Goal: Task Accomplishment & Management: Use online tool/utility

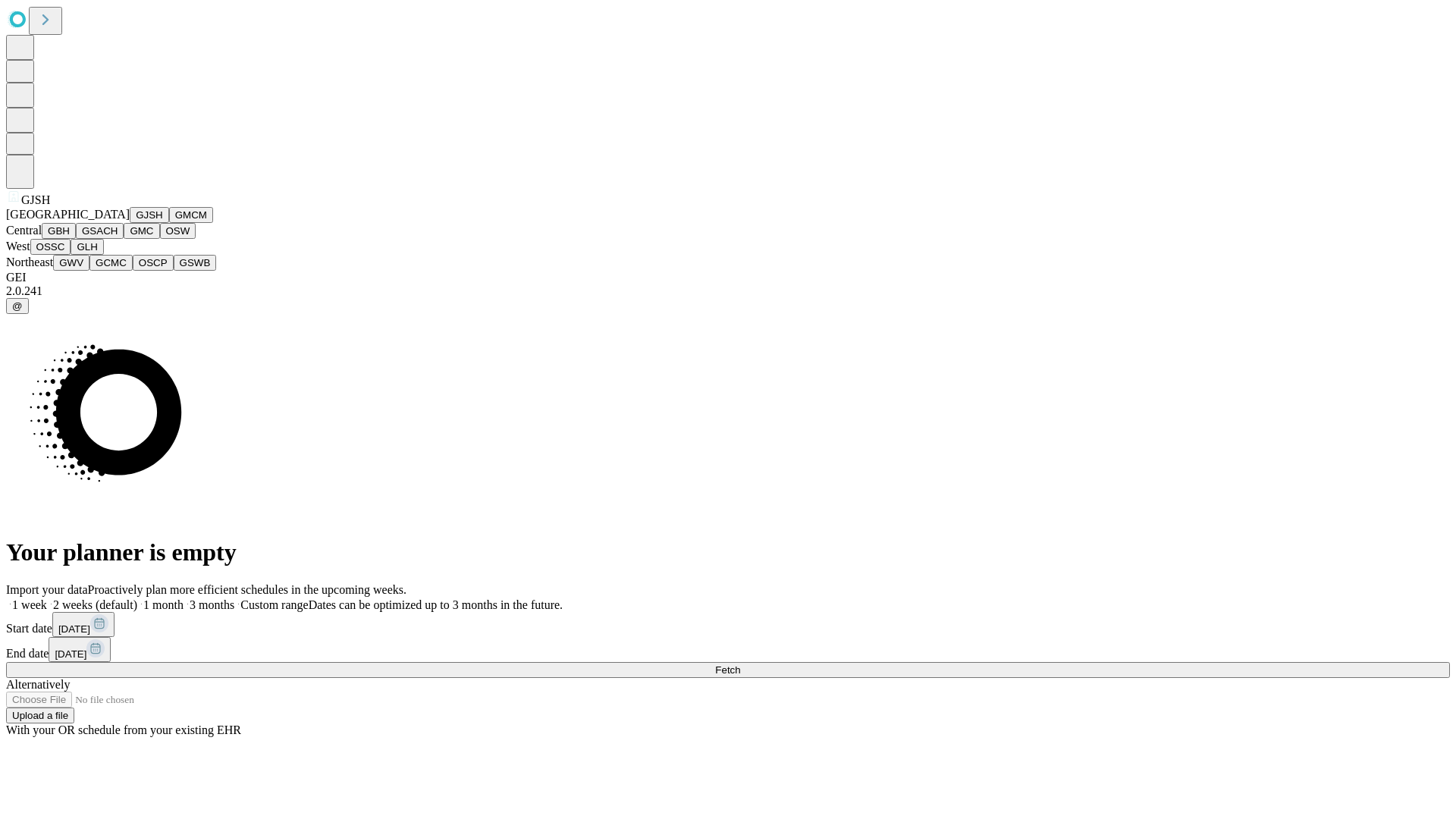
click at [129, 223] on button "GJSH" at bounding box center [149, 215] width 39 height 16
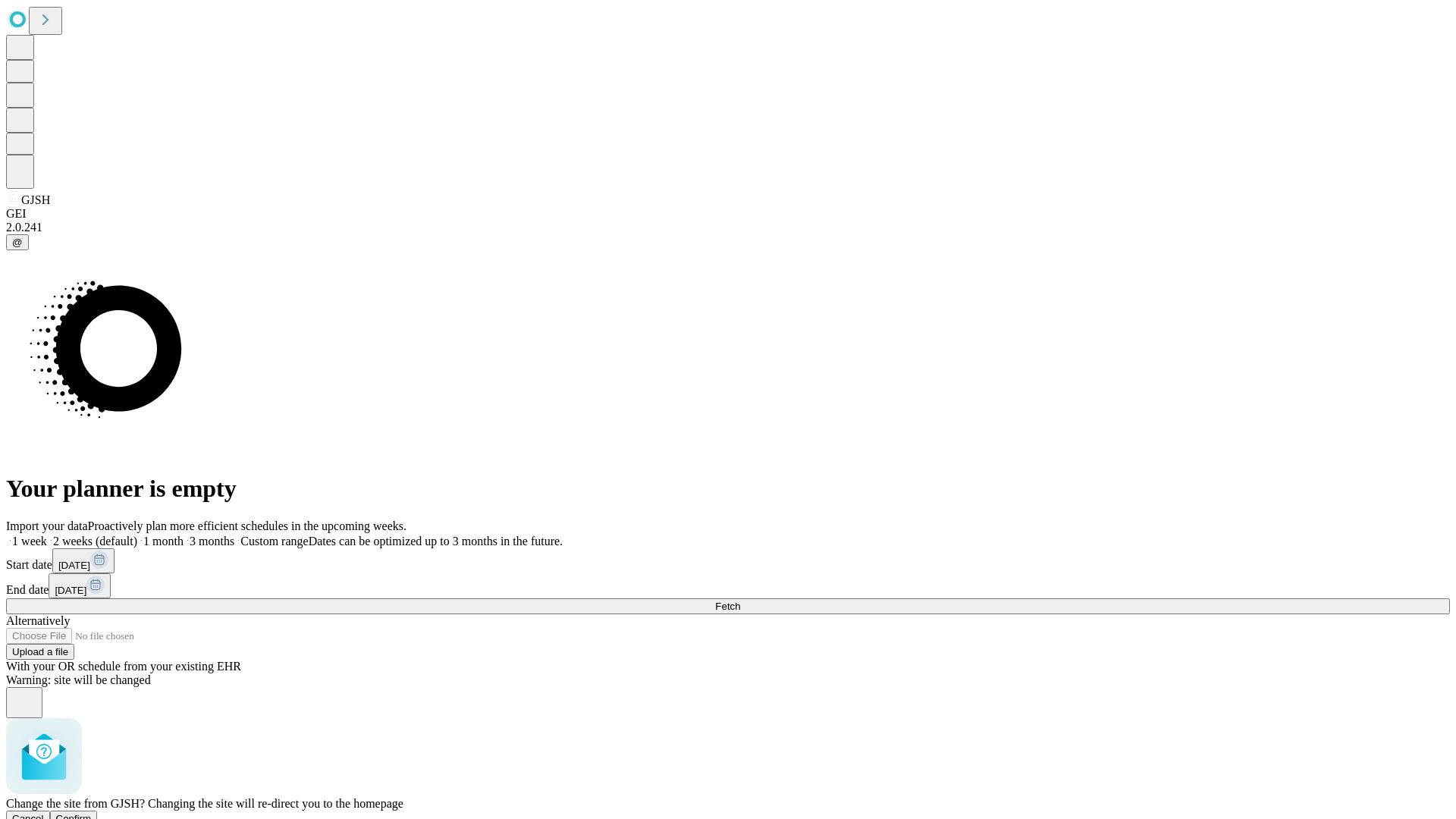
click at [92, 813] on span "Confirm" at bounding box center [74, 818] width 36 height 12
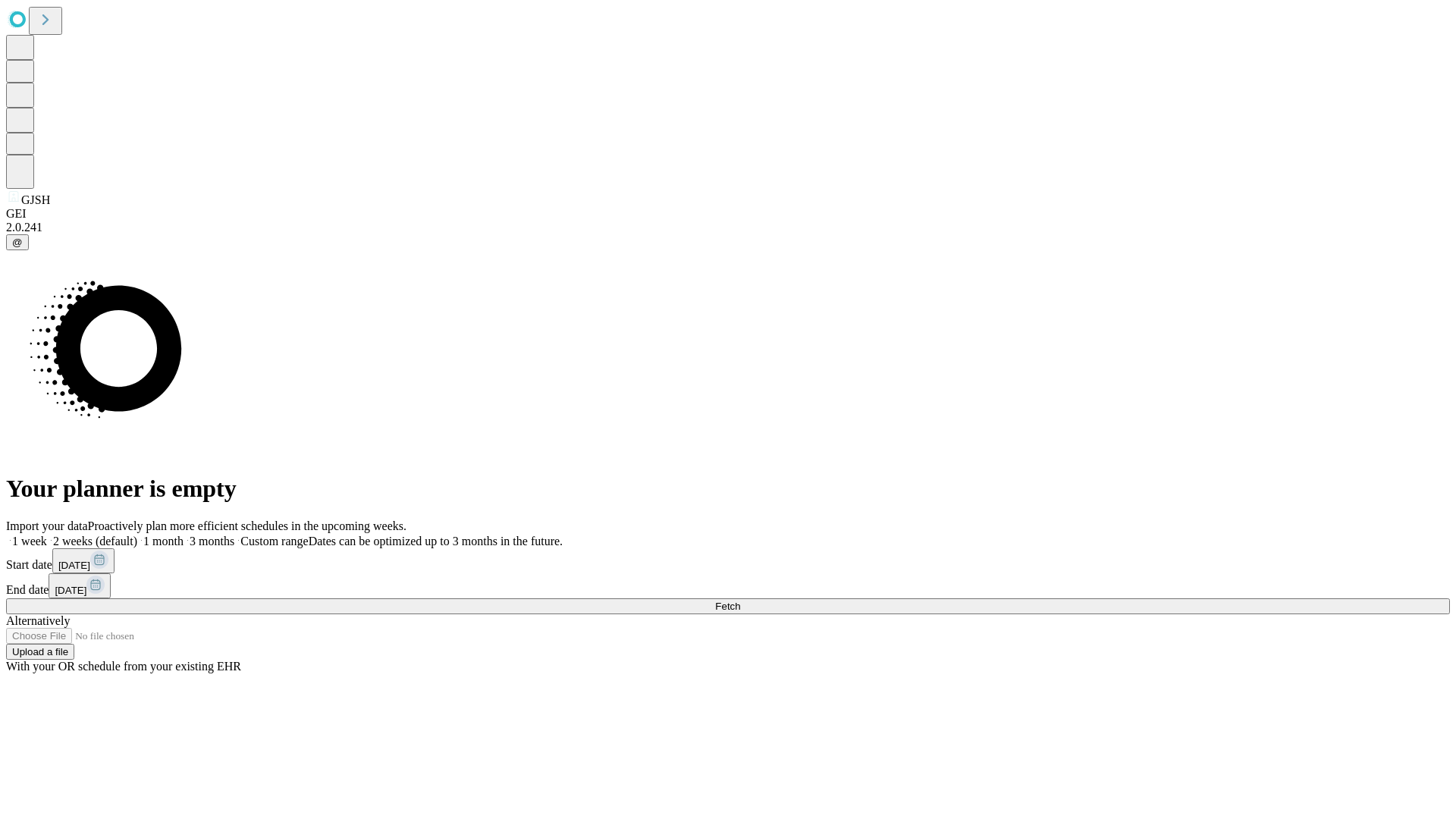
click at [137, 534] on label "2 weeks (default)" at bounding box center [92, 541] width 90 height 12
click at [740, 600] on span "Fetch" at bounding box center [727, 606] width 25 height 12
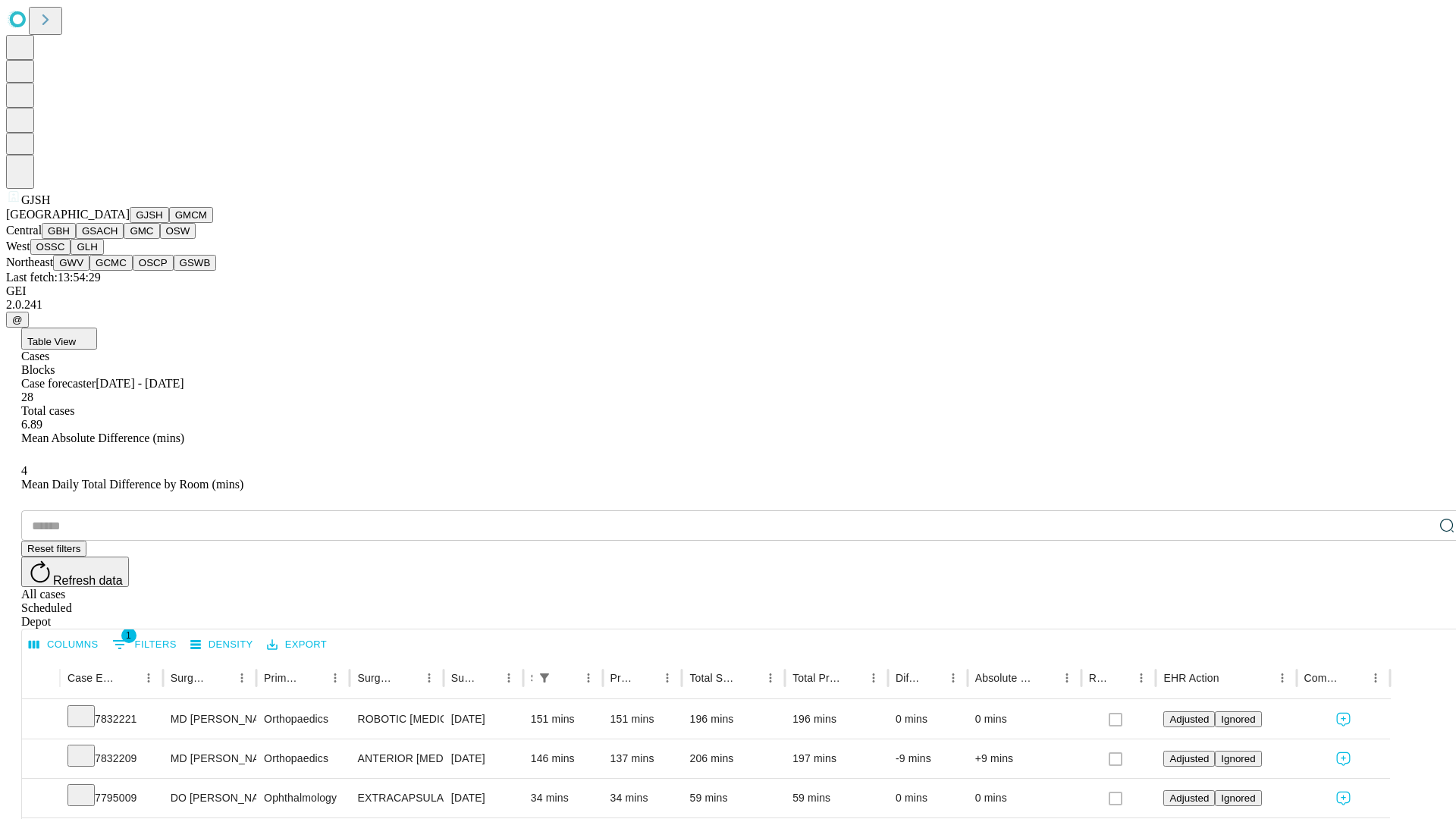
click at [169, 223] on button "GMCM" at bounding box center [190, 215] width 44 height 16
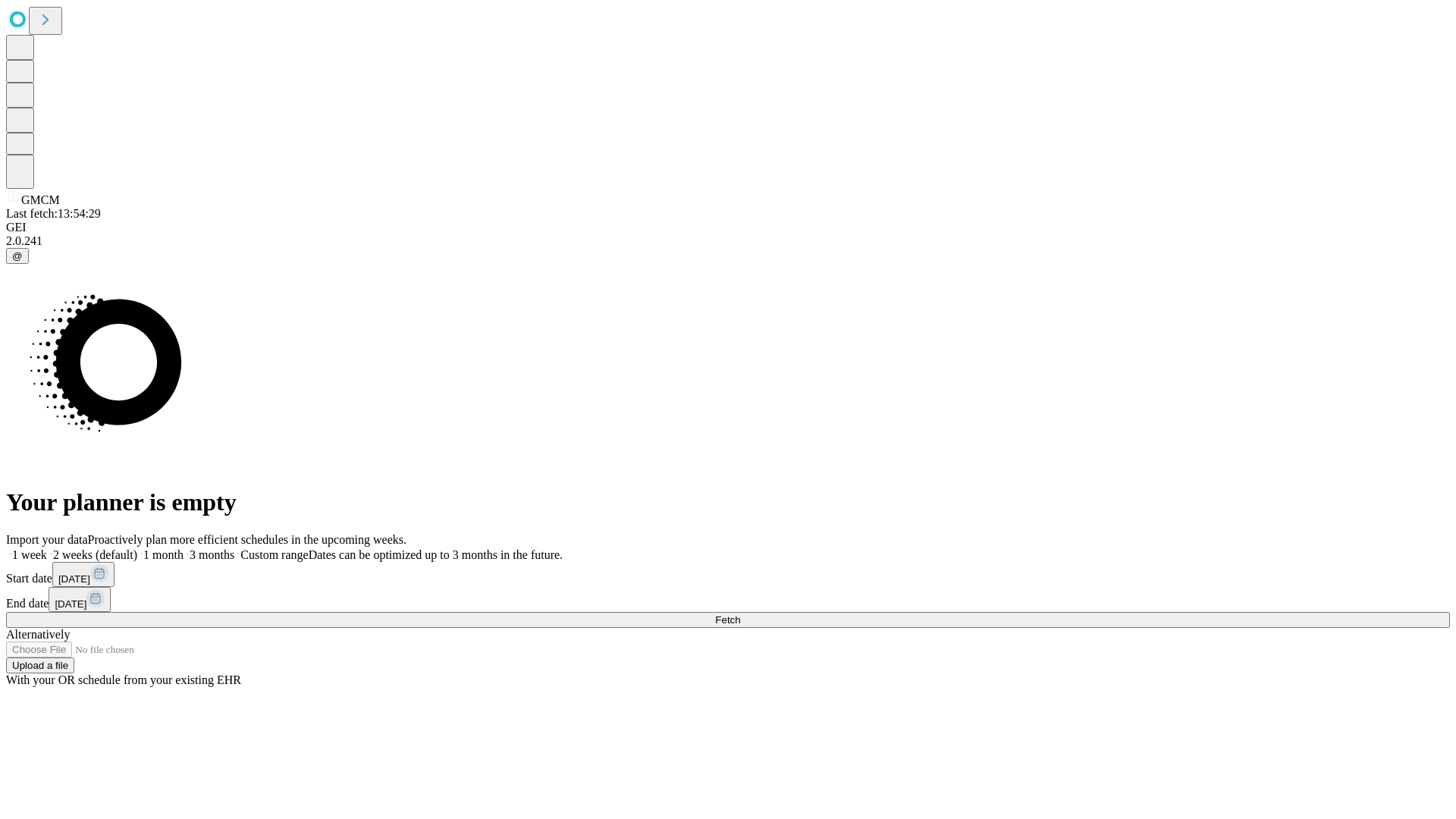
click at [137, 548] on label "2 weeks (default)" at bounding box center [92, 554] width 90 height 12
click at [740, 614] on span "Fetch" at bounding box center [727, 619] width 25 height 12
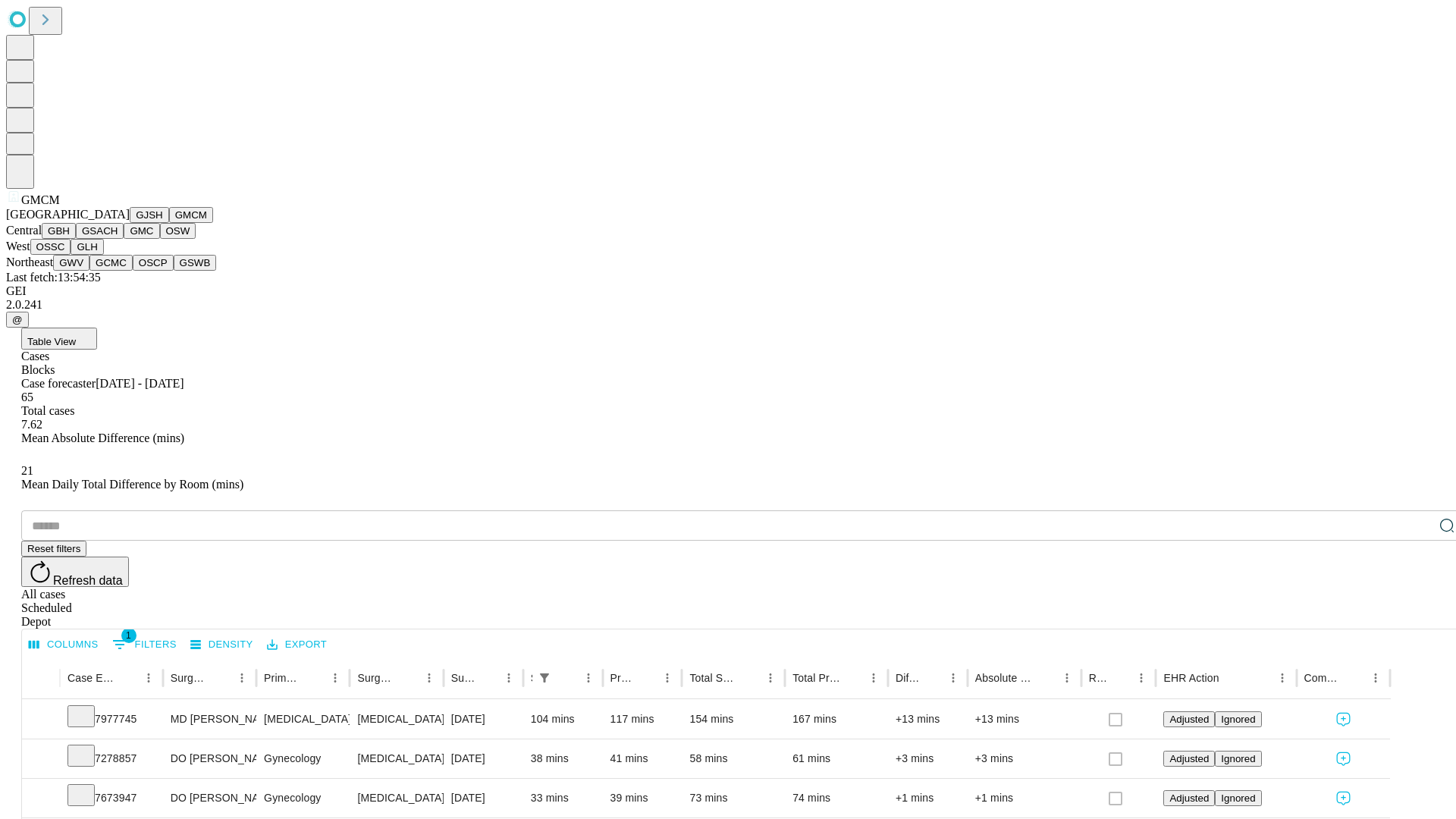
click at [76, 239] on button "GBH" at bounding box center [59, 231] width 34 height 16
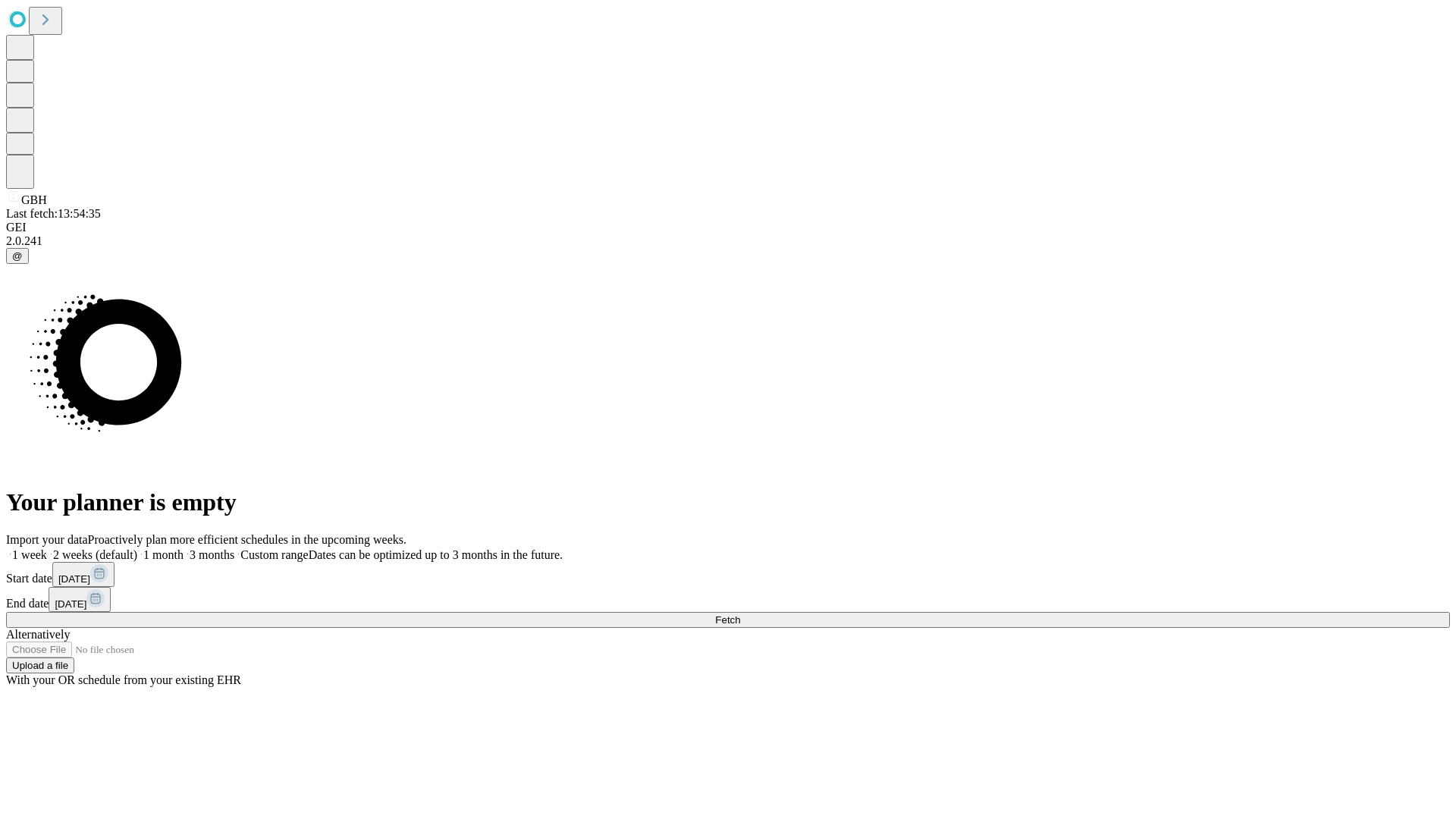
click at [137, 548] on label "2 weeks (default)" at bounding box center [92, 554] width 90 height 12
click at [740, 614] on span "Fetch" at bounding box center [727, 619] width 25 height 12
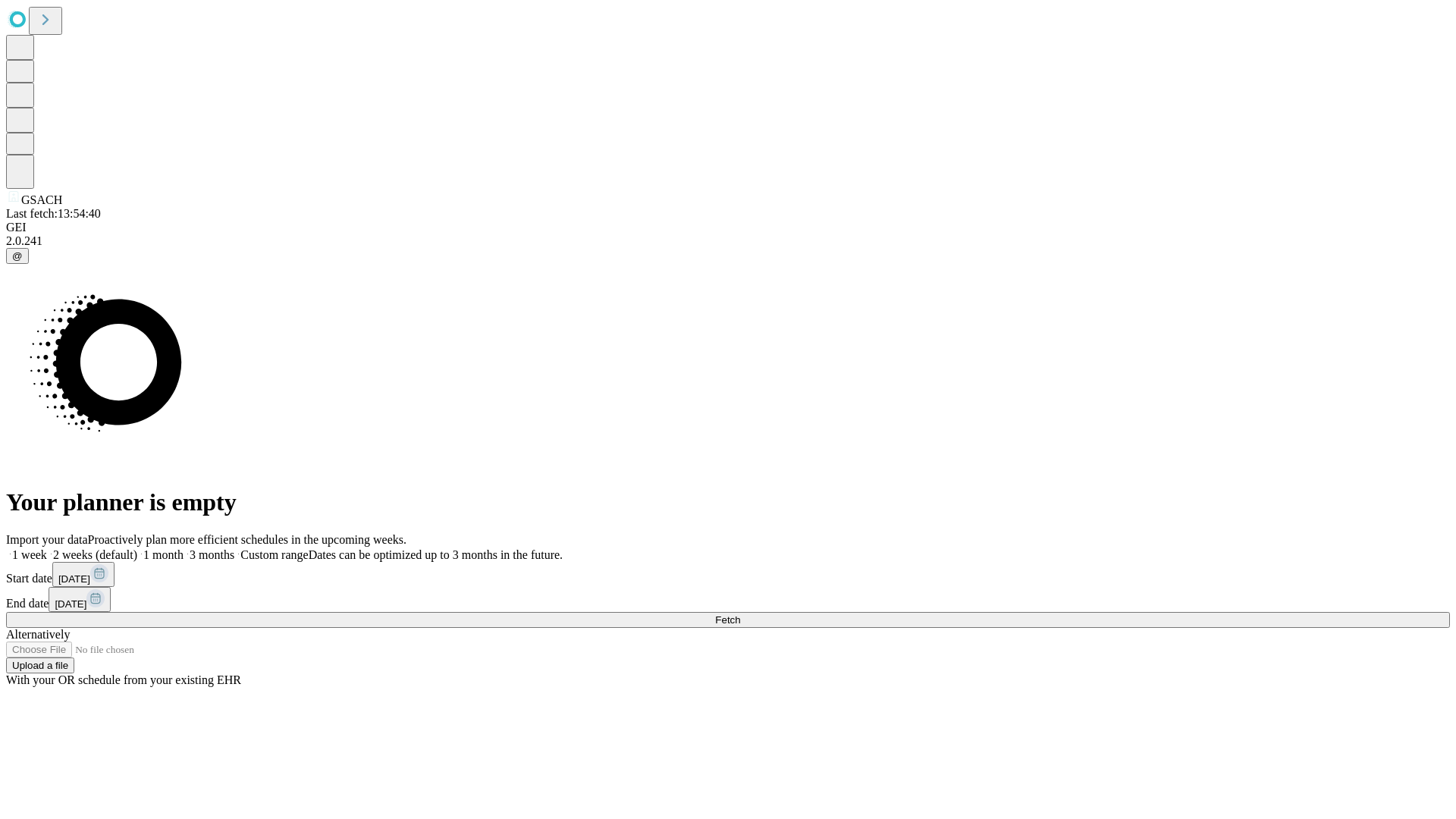
click at [137, 548] on label "2 weeks (default)" at bounding box center [92, 554] width 90 height 12
click at [740, 614] on span "Fetch" at bounding box center [727, 619] width 25 height 12
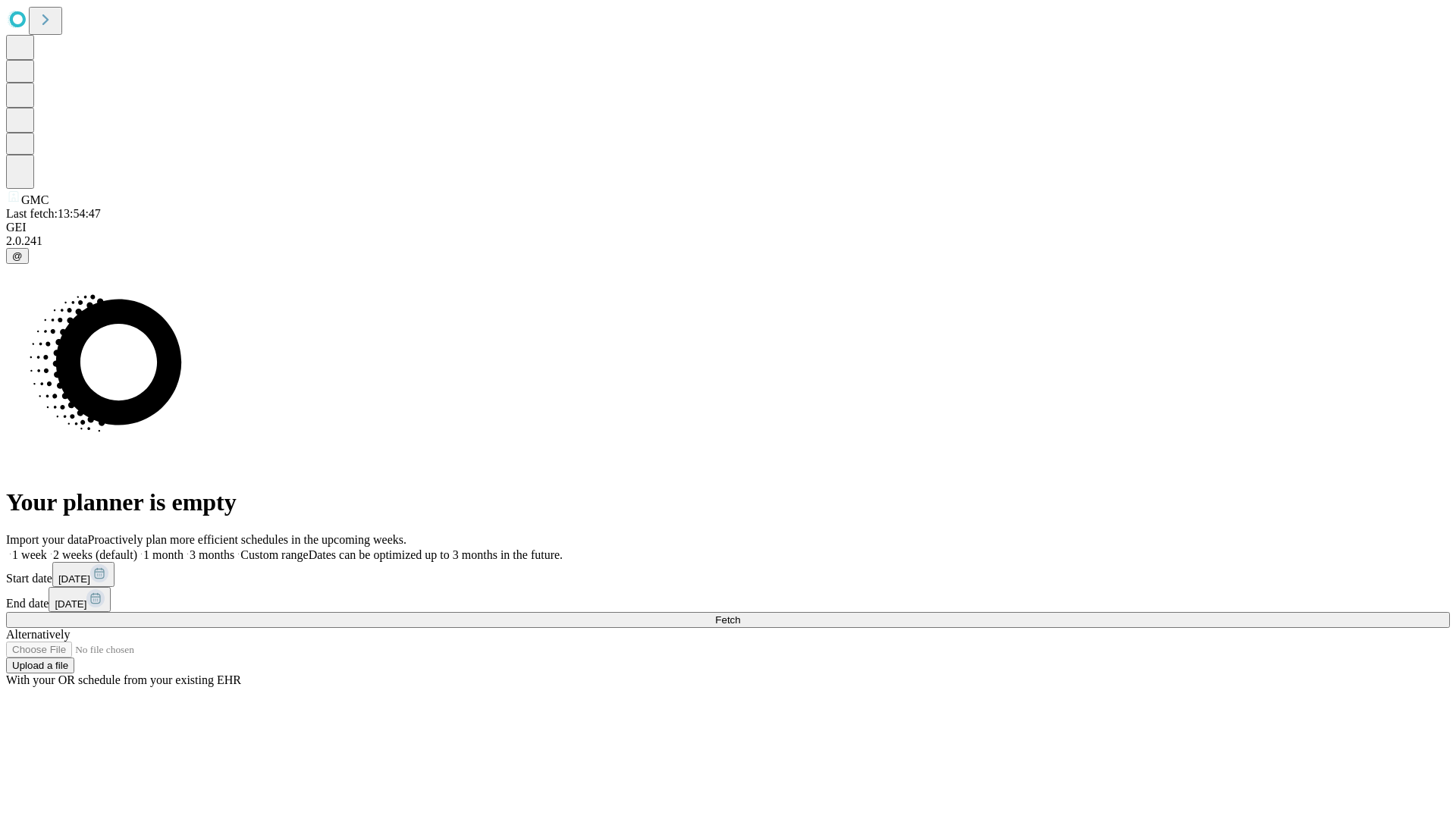
click at [137, 548] on label "2 weeks (default)" at bounding box center [92, 554] width 90 height 12
click at [740, 614] on span "Fetch" at bounding box center [727, 619] width 25 height 12
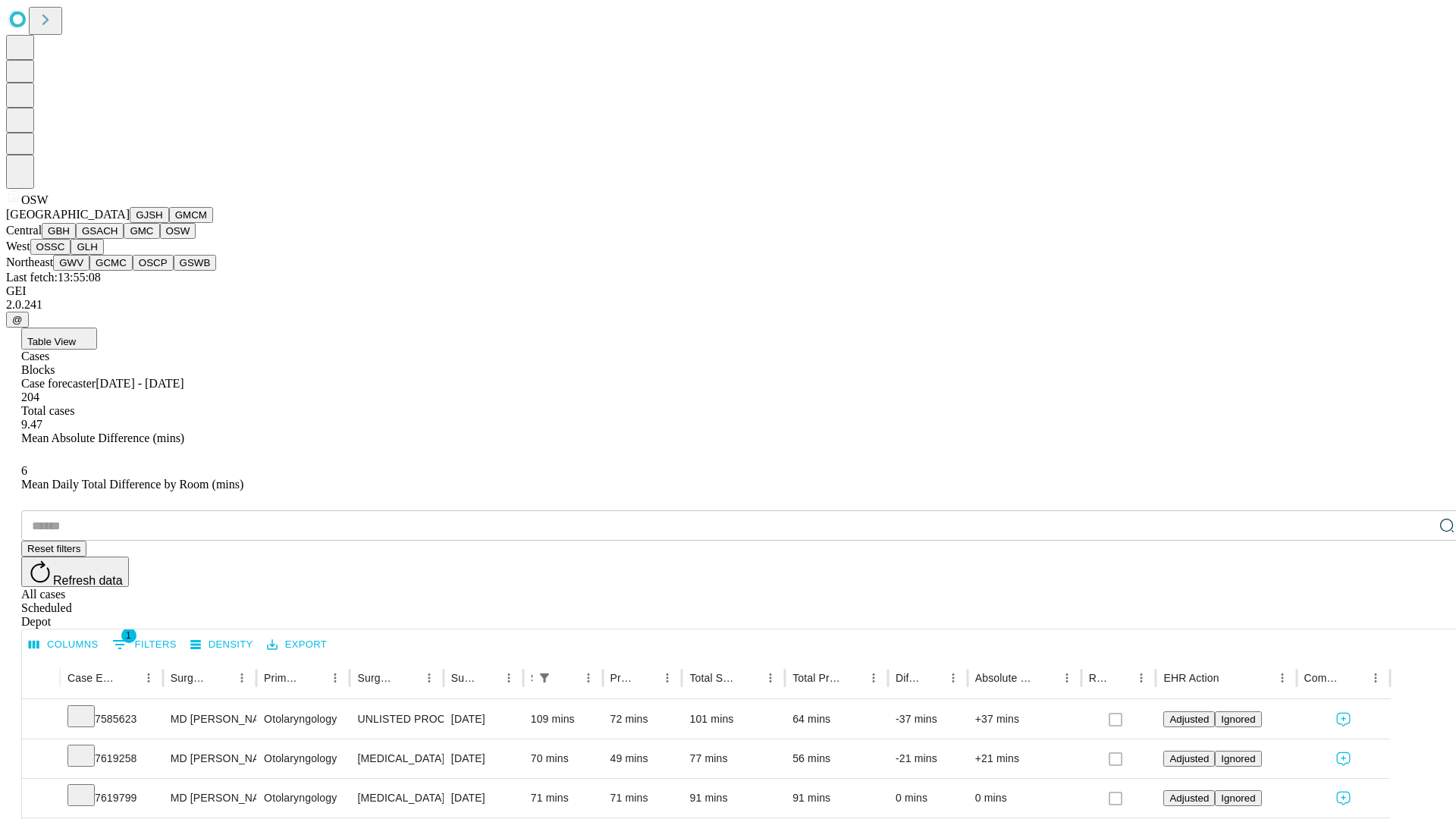
click at [71, 255] on button "OSSC" at bounding box center [51, 247] width 41 height 16
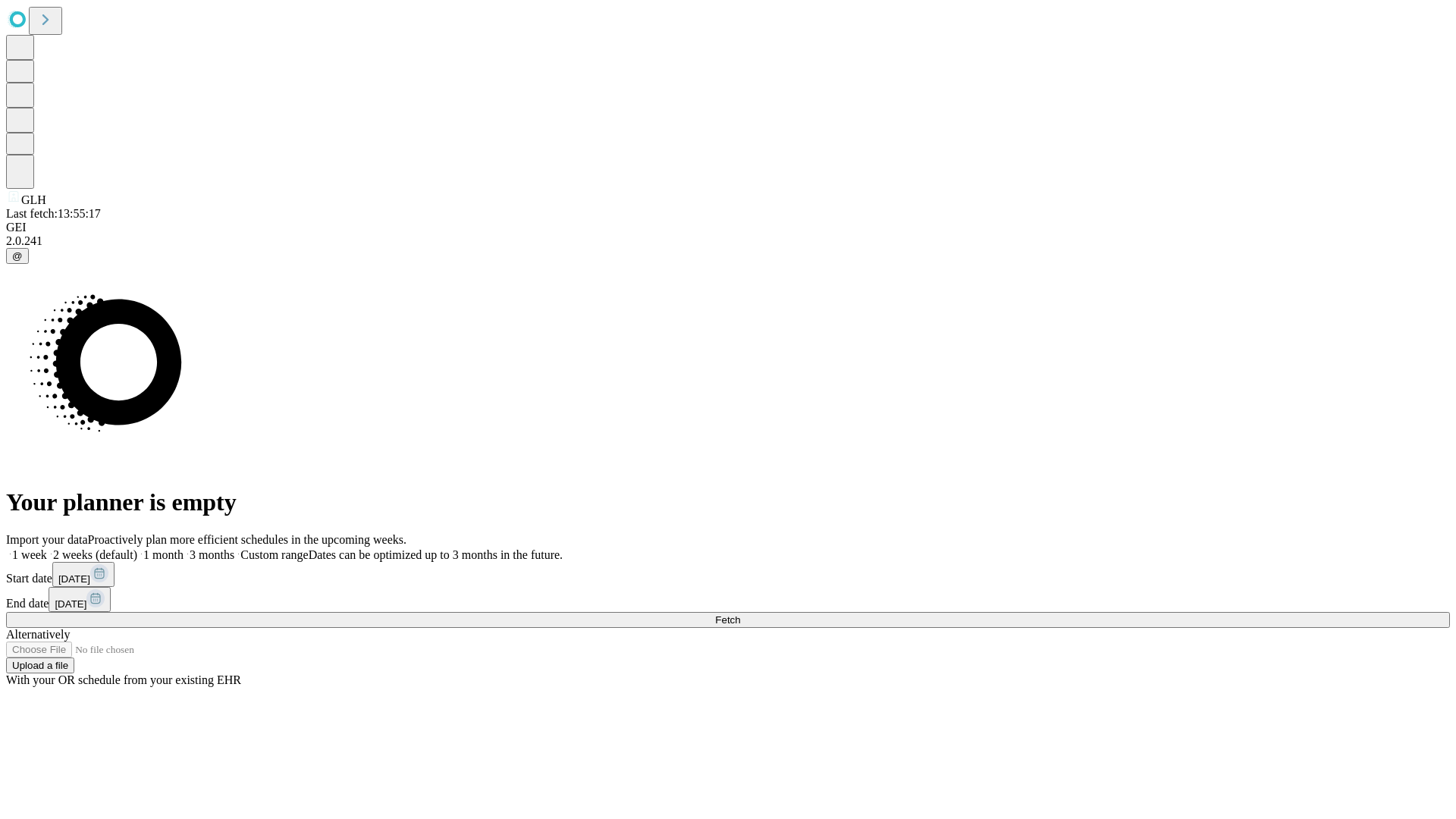
click at [137, 548] on label "2 weeks (default)" at bounding box center [92, 554] width 90 height 12
click at [740, 614] on span "Fetch" at bounding box center [727, 619] width 25 height 12
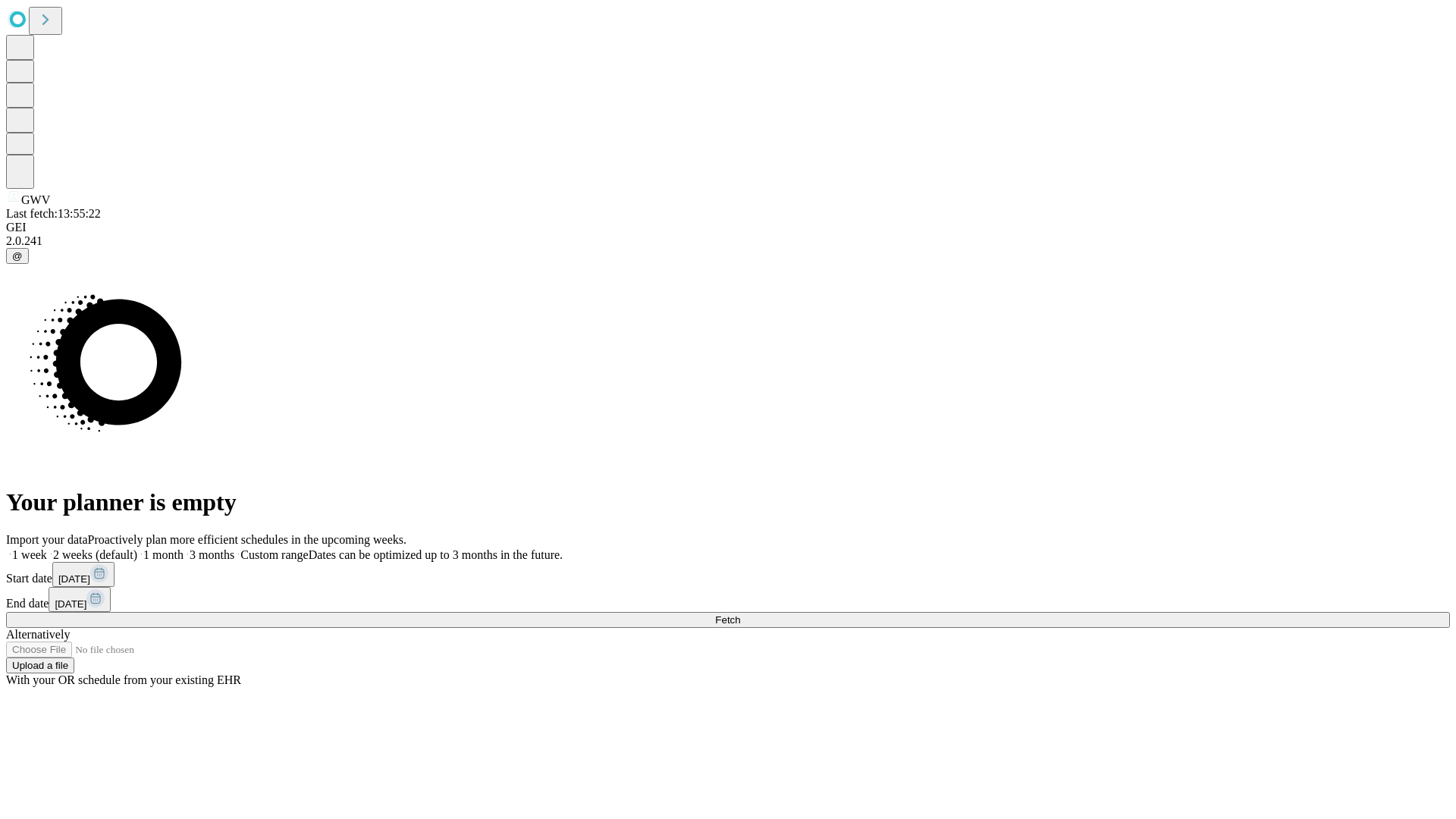
click at [137, 548] on label "2 weeks (default)" at bounding box center [92, 554] width 90 height 12
click at [740, 614] on span "Fetch" at bounding box center [727, 619] width 25 height 12
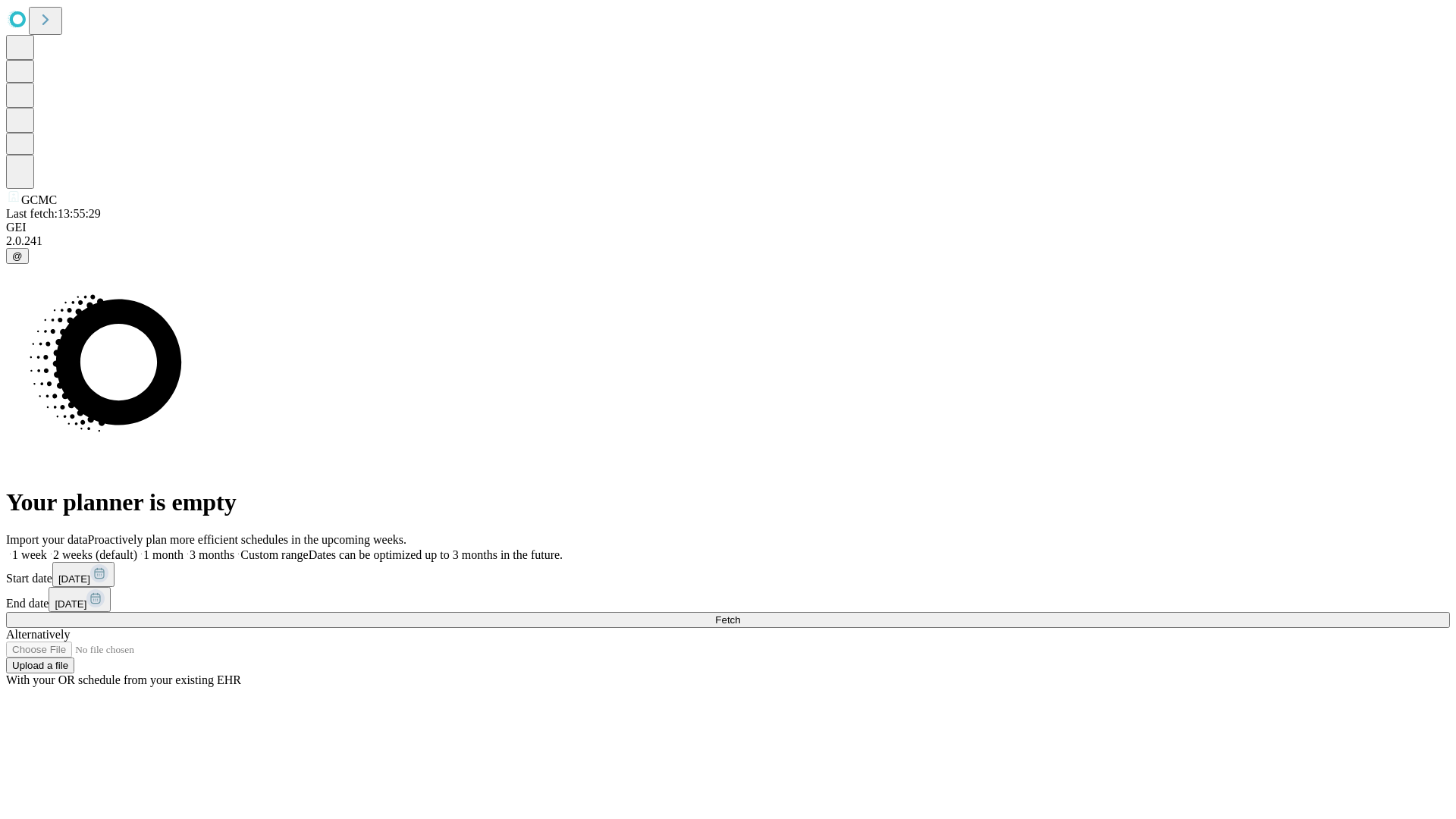
click at [137, 548] on label "2 weeks (default)" at bounding box center [92, 554] width 90 height 12
click at [740, 614] on span "Fetch" at bounding box center [727, 619] width 25 height 12
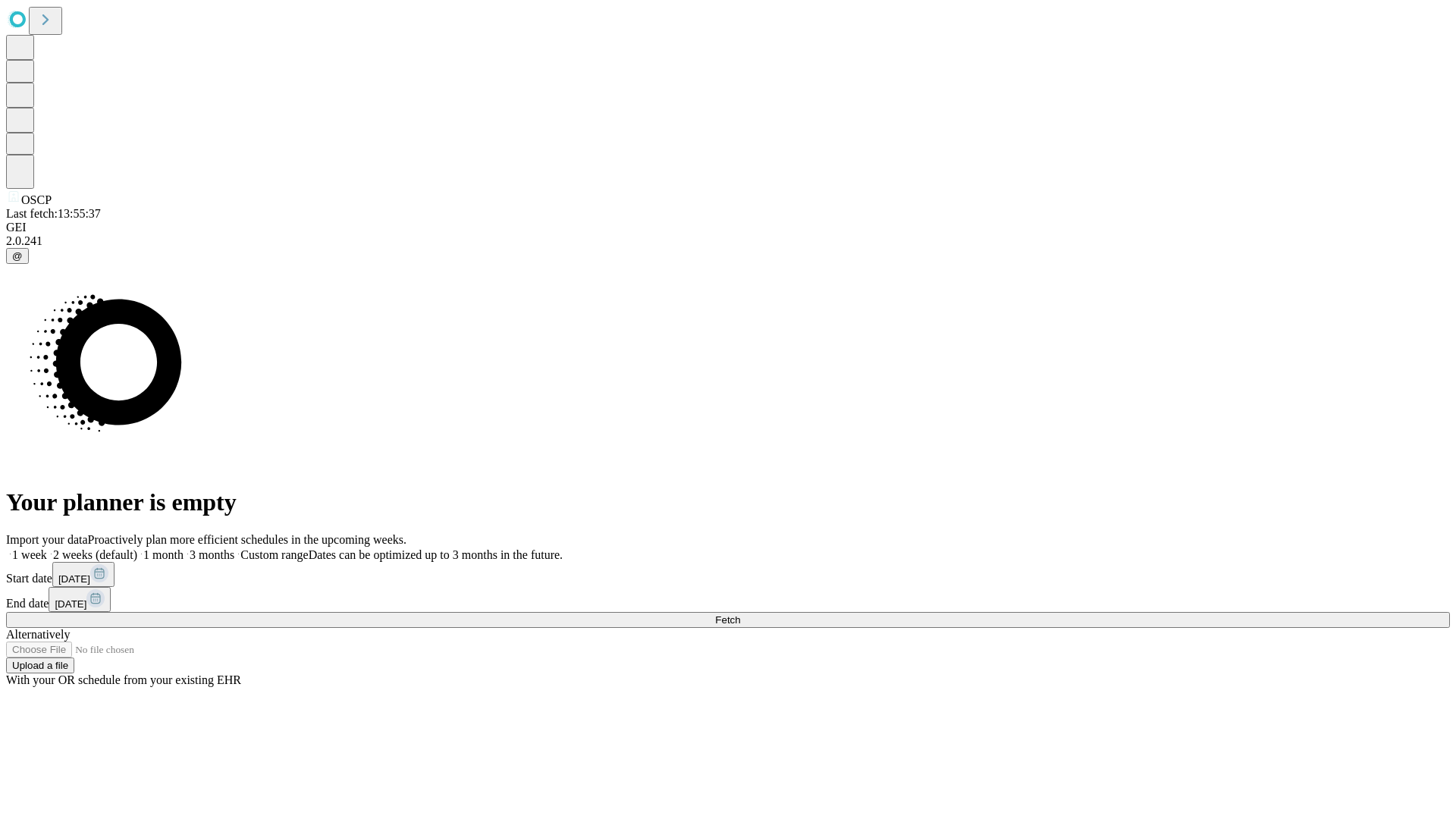
click at [740, 614] on span "Fetch" at bounding box center [727, 619] width 25 height 12
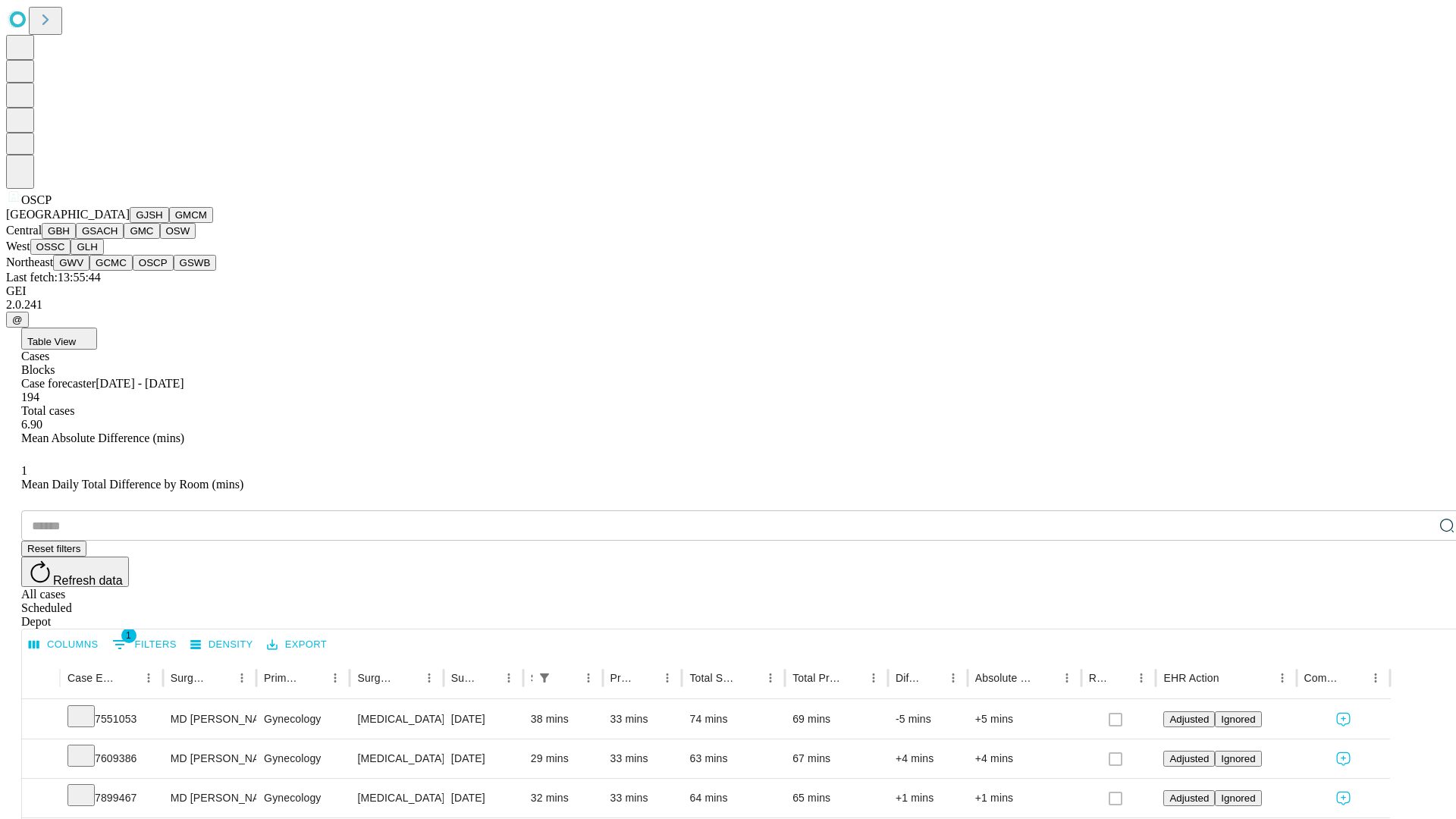
click at [174, 270] on button "GSWB" at bounding box center [195, 263] width 43 height 16
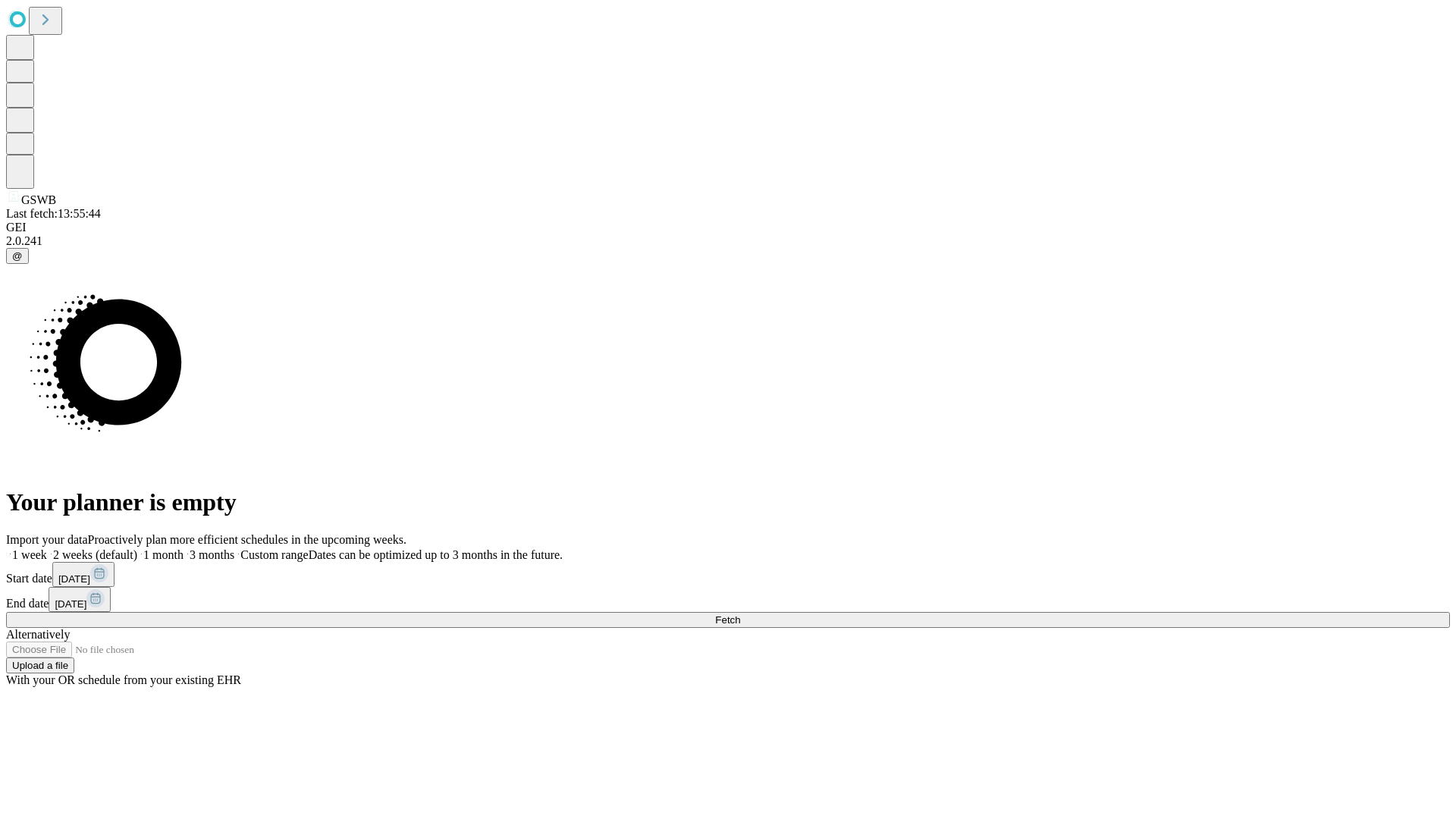
click at [137, 548] on label "2 weeks (default)" at bounding box center [92, 554] width 90 height 12
click at [740, 614] on span "Fetch" at bounding box center [727, 619] width 25 height 12
